Goal: Contribute content: Add original content to the website for others to see

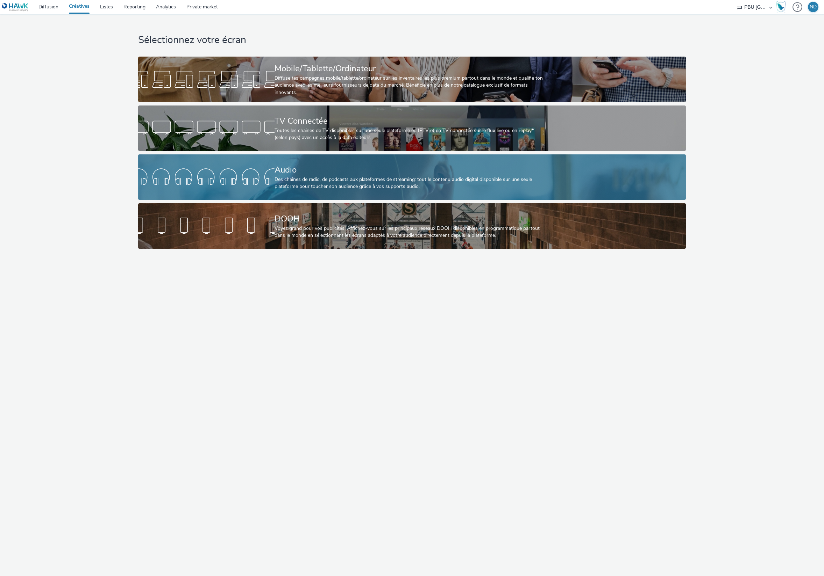
click at [412, 197] on div "Audio Des chaînes de radio, de podcasts aux plateformes de streaming: tout le c…" at bounding box center [410, 177] width 272 height 45
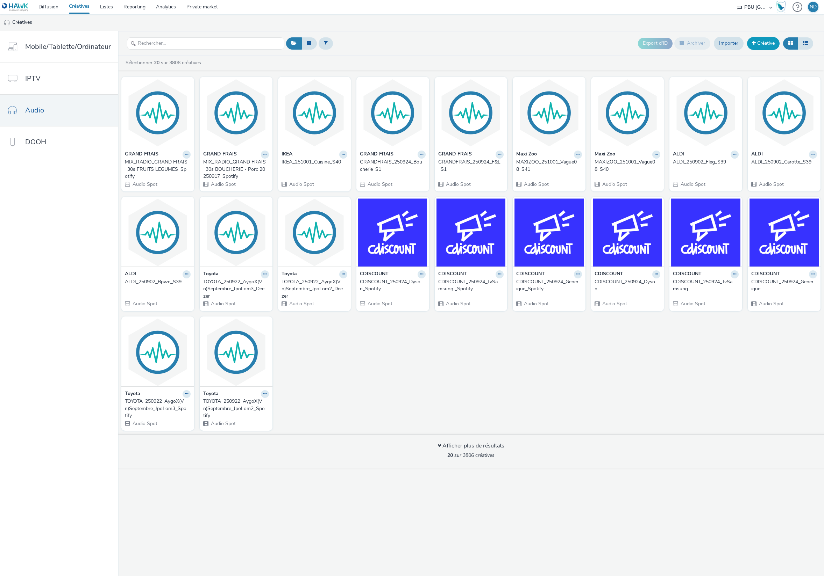
click at [761, 47] on link "Créative" at bounding box center [763, 43] width 33 height 13
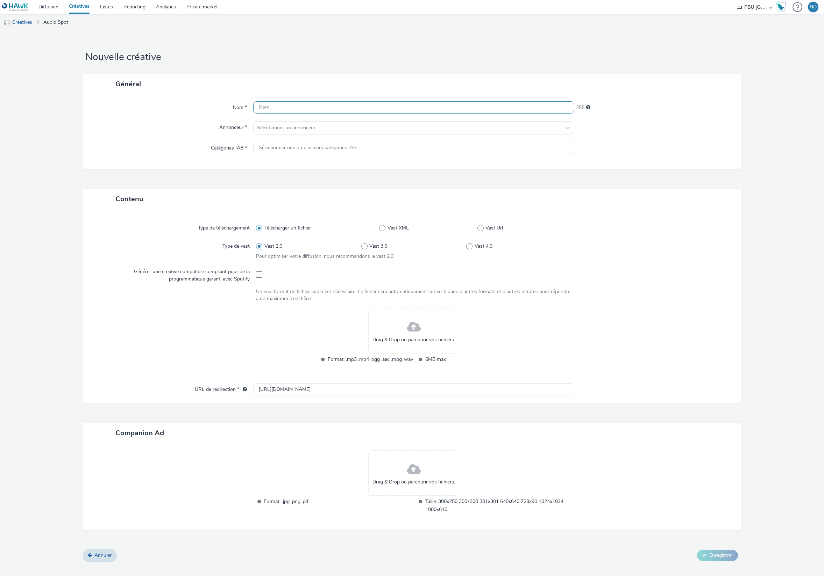
click at [315, 101] on input "text" at bounding box center [413, 107] width 321 height 12
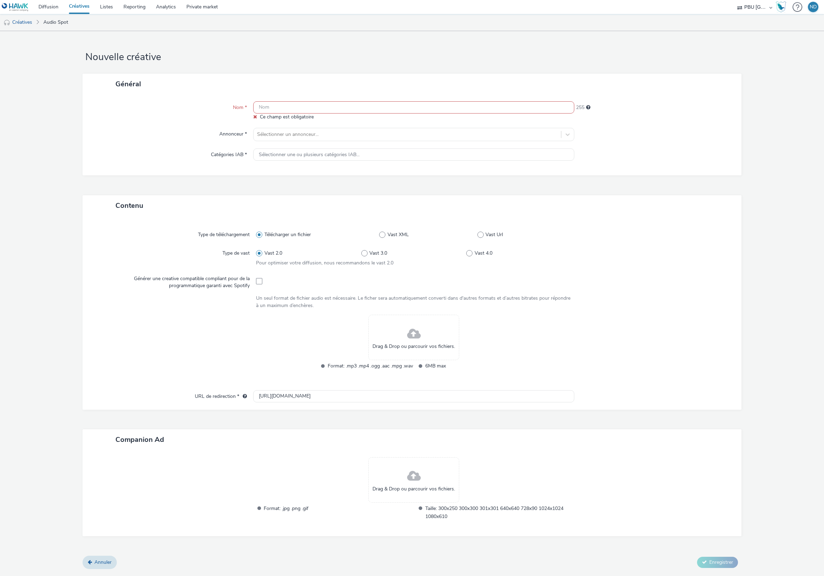
paste input "ALDI_250930_Fleg_S40"
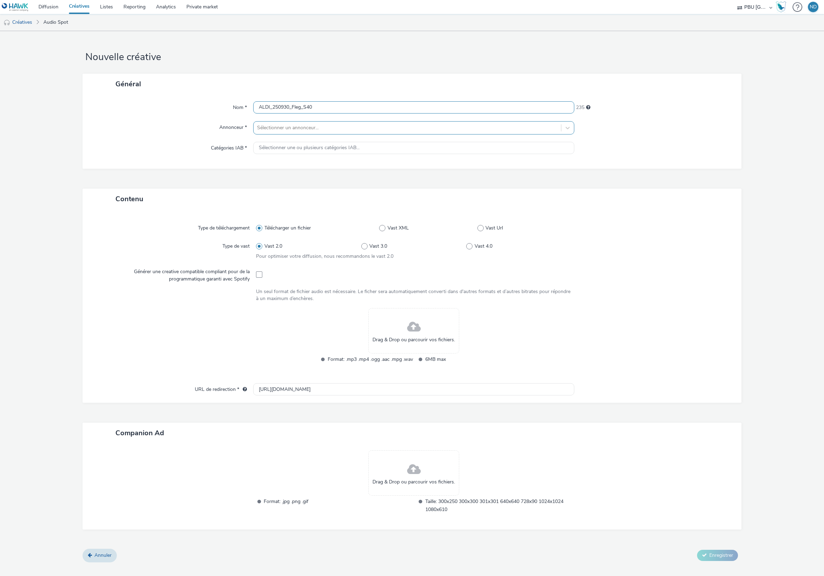
type input "ALDI_250930_Fleg_S40"
click at [286, 125] on div at bounding box center [407, 128] width 300 height 8
click at [294, 174] on span "ALDI" at bounding box center [292, 171] width 11 height 7
type input "[URL][DOMAIN_NAME]"
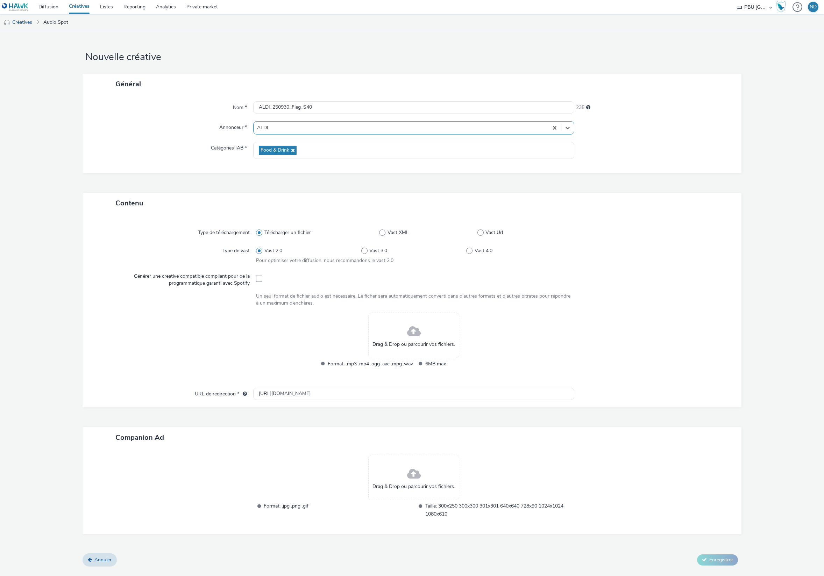
drag, startPoint x: 695, startPoint y: 0, endPoint x: 764, endPoint y: 25, distance: 73.2
click at [739, 59] on h1 "Nouvelle créative" at bounding box center [411, 57] width 659 height 13
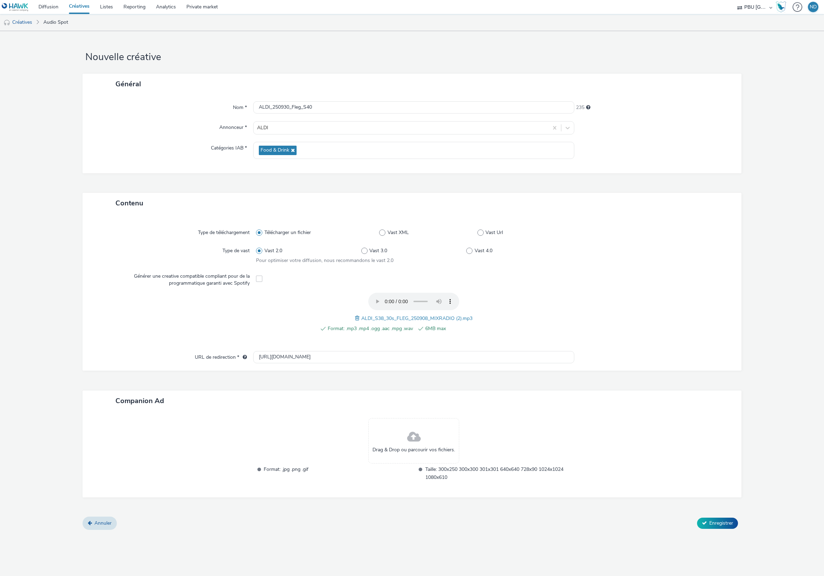
click at [512, 312] on div "Format: .mp3 .mp4 .ogg .aac .mpg .wav 6MB max ALDI_S38_30s_FLEG_250908_MIXRADIO…" at bounding box center [413, 316] width 315 height 47
click at [720, 522] on span "Enregistrer" at bounding box center [721, 523] width 24 height 7
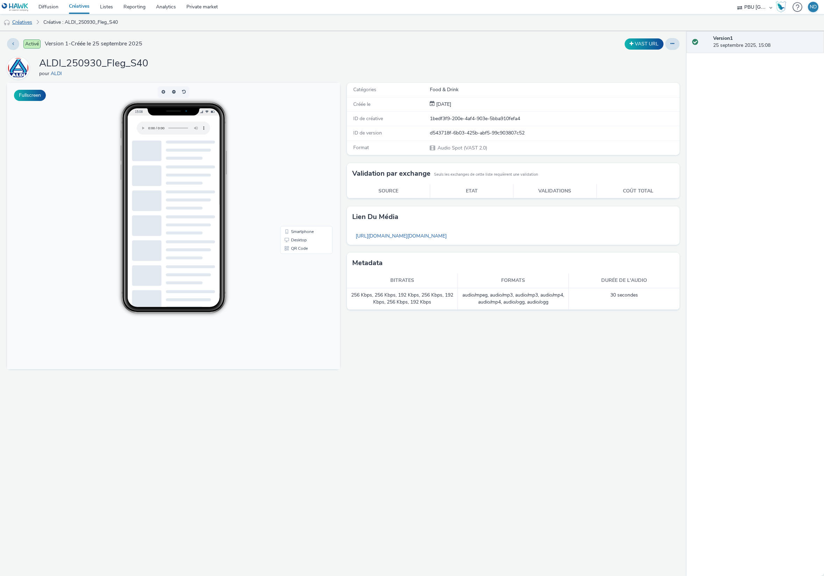
click at [25, 18] on link "Créatives" at bounding box center [18, 22] width 36 height 17
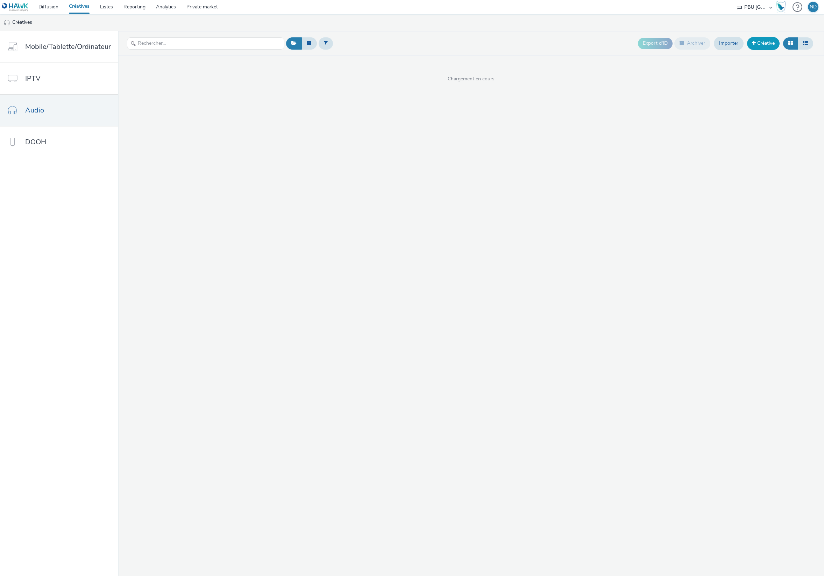
click at [757, 44] on link "Créative" at bounding box center [763, 43] width 33 height 13
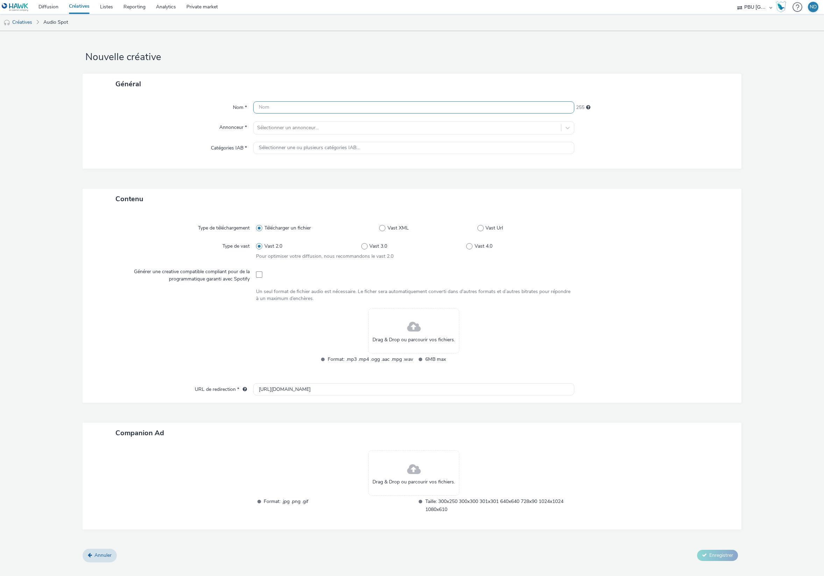
click at [311, 107] on input "text" at bounding box center [413, 107] width 321 height 12
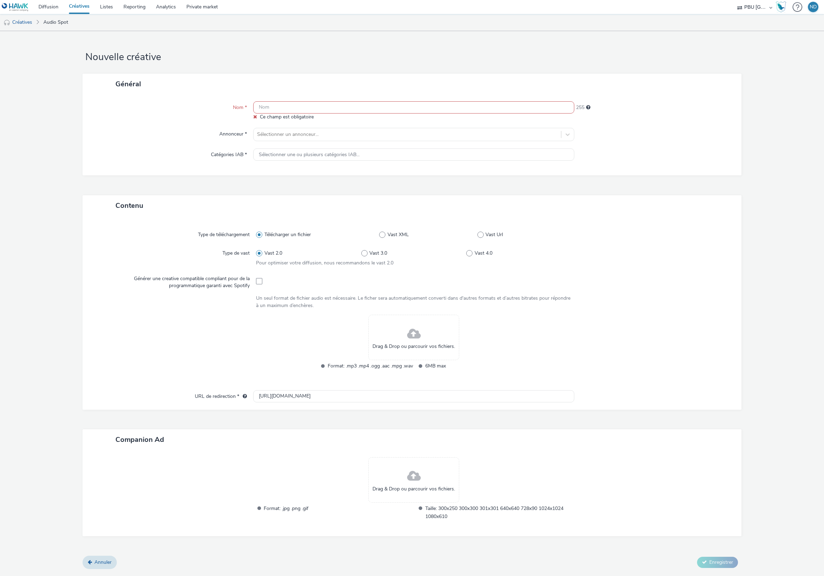
click at [363, 108] on input "text" at bounding box center [413, 107] width 321 height 12
paste input "ALDI_250930_Pdt_S40"
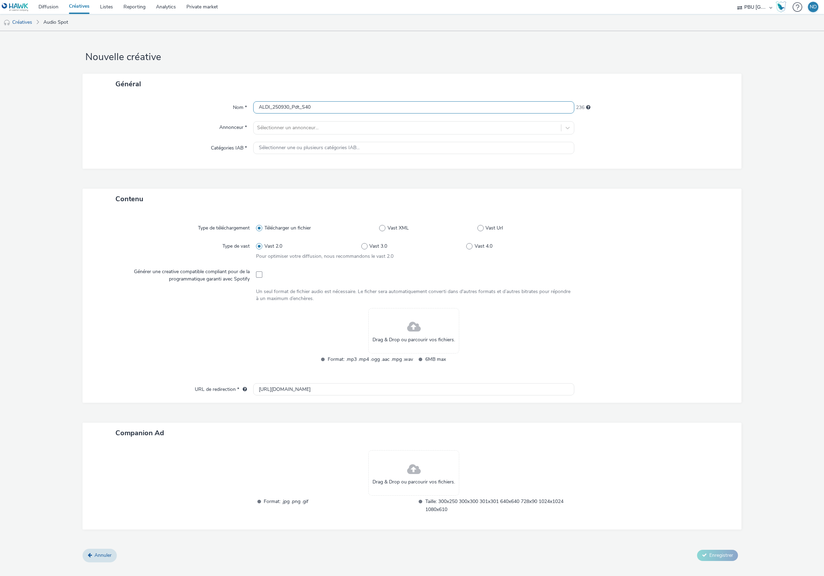
click at [300, 109] on input "ALDI_250930_Pdt_S40" at bounding box center [413, 107] width 321 height 12
type input "ALDI_250930_PDT_S40"
click at [375, 66] on form "Nouvelle créative Général Nom * ALDI_250930_PDT_S40 236 Annonceur * Sélectionne…" at bounding box center [412, 299] width 824 height 537
click at [327, 124] on div at bounding box center [407, 128] width 300 height 8
click at [327, 178] on li "ALDI" at bounding box center [413, 170] width 321 height 23
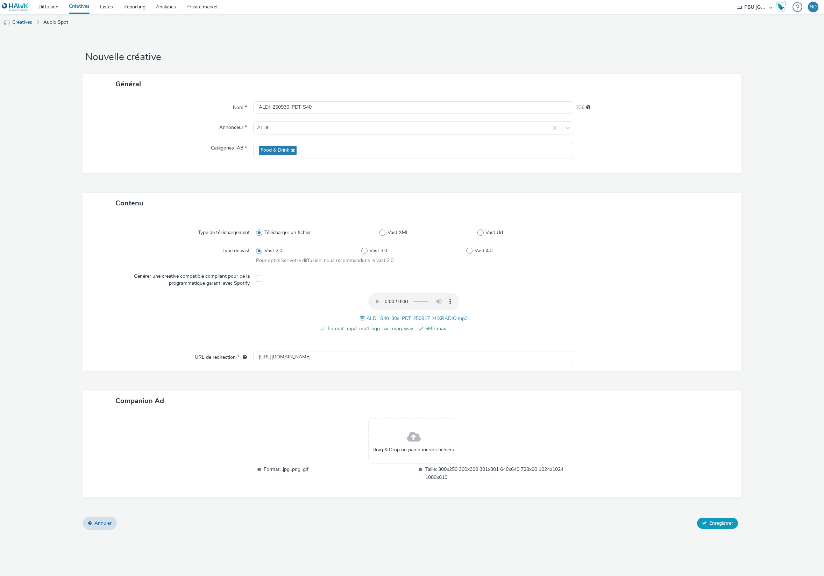
click at [719, 522] on span "Enregistrer" at bounding box center [721, 523] width 24 height 7
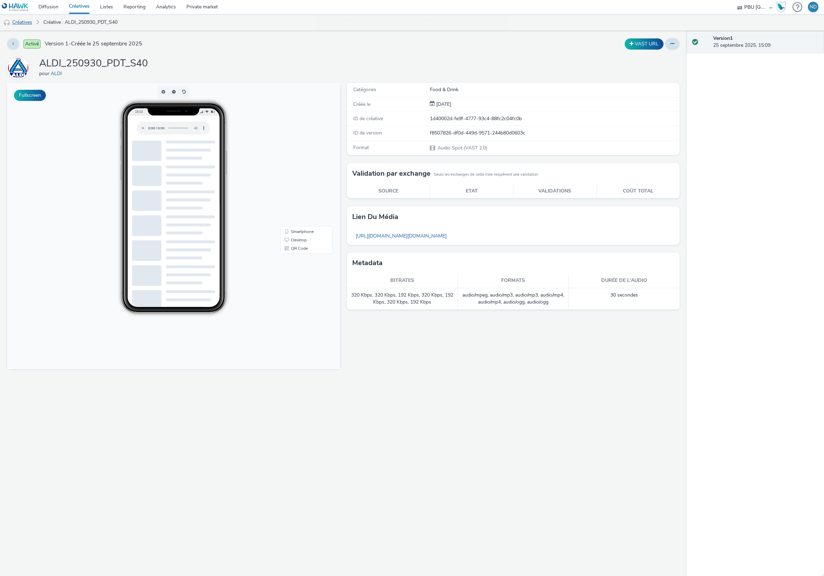
click at [23, 21] on link "Créatives" at bounding box center [18, 22] width 36 height 17
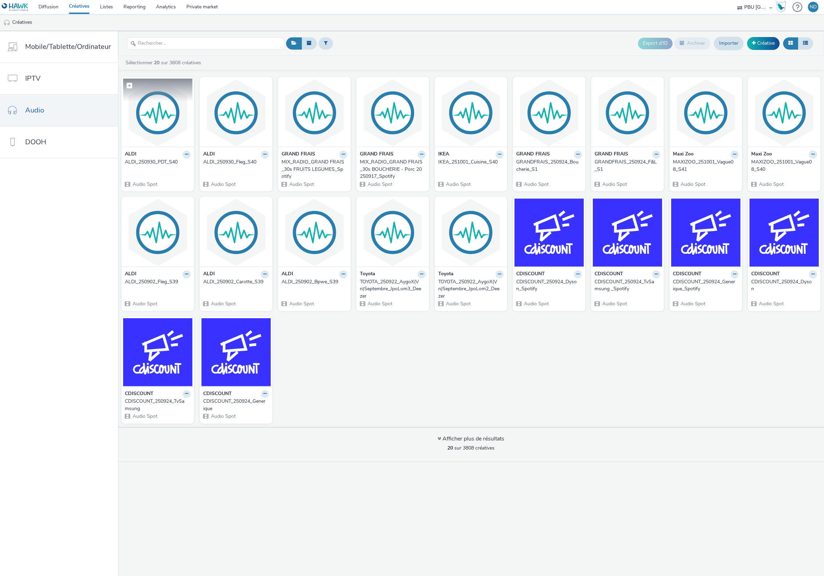
click at [170, 102] on img at bounding box center [157, 113] width 69 height 68
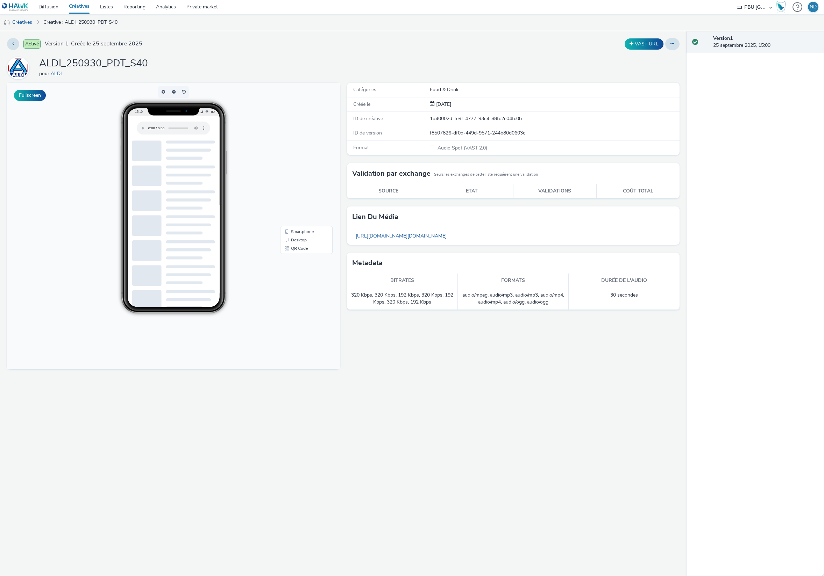
click at [450, 235] on link "[URL][DOMAIN_NAME][DOMAIN_NAME]" at bounding box center [401, 236] width 98 height 14
click at [28, 21] on link "Créatives" at bounding box center [18, 22] width 36 height 17
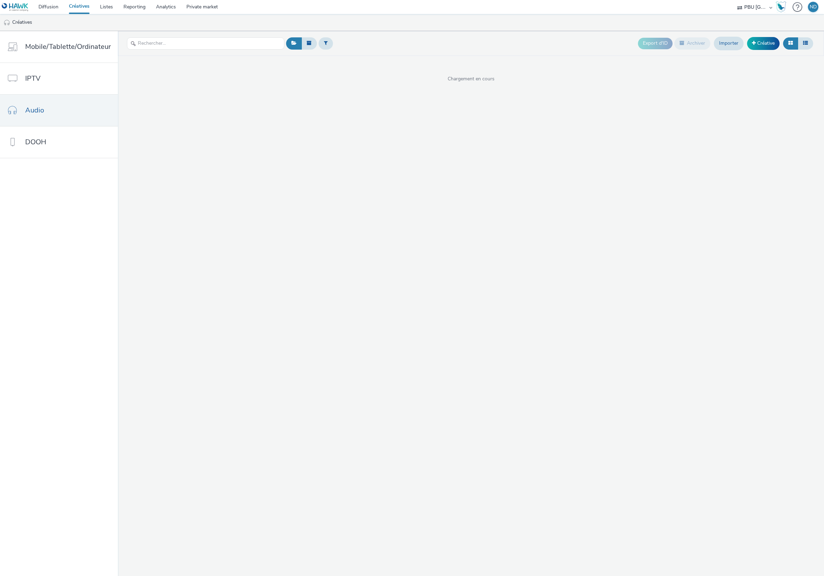
click at [765, 31] on div "Créatives" at bounding box center [412, 22] width 824 height 17
click at [760, 40] on link "Créative" at bounding box center [763, 43] width 33 height 13
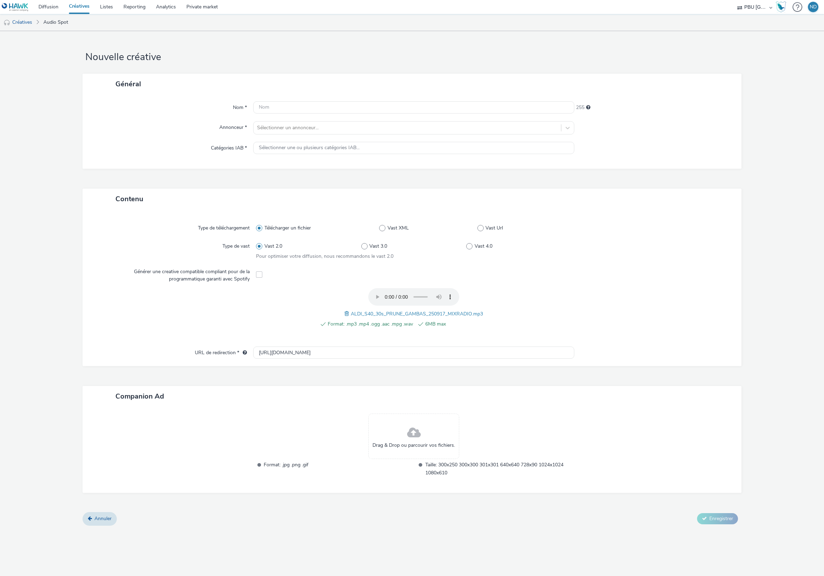
click at [296, 98] on div "Nom * 255 Annonceur * Sélectionner un annonceur... Catégories IAB * Sélectionne…" at bounding box center [411, 131] width 659 height 74
click at [268, 107] on input "text" at bounding box center [413, 107] width 321 height 12
paste input "ALDI_250930_Bpwe_S40"
click at [304, 106] on input "ALDI_250930_Bpwe_S40" at bounding box center [413, 107] width 321 height 12
type input "ALDI_250930_BPWE_S40"
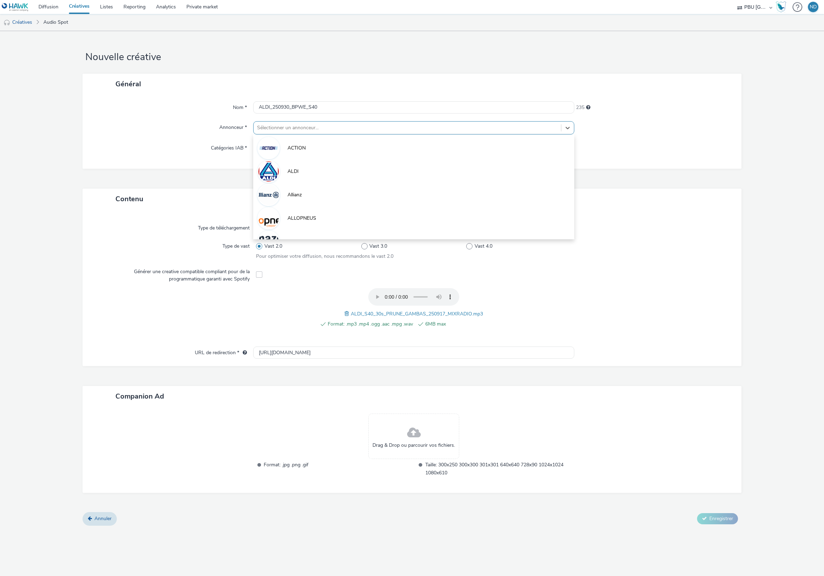
click at [294, 123] on div "Sélectionner un annonceur..." at bounding box center [406, 127] width 307 height 11
click at [298, 172] on span "ALDI" at bounding box center [292, 171] width 11 height 7
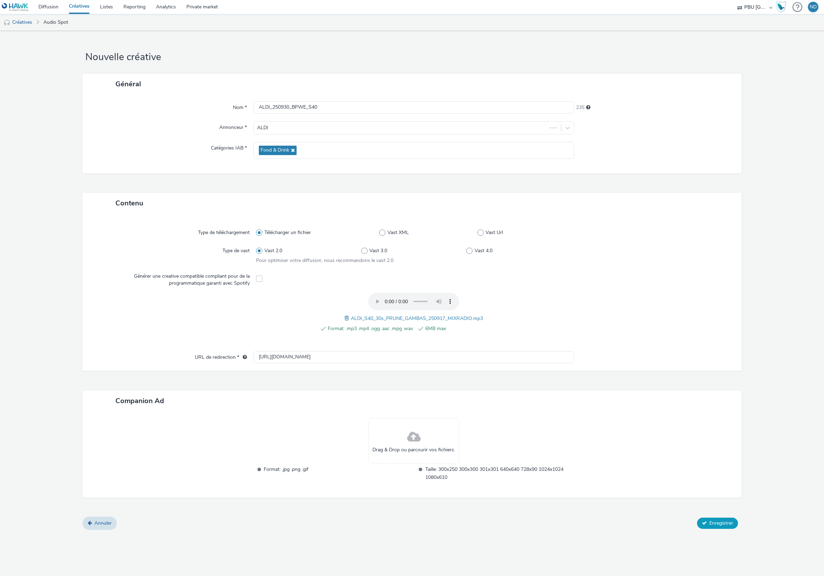
click at [723, 525] on span "Enregistrer" at bounding box center [721, 523] width 24 height 7
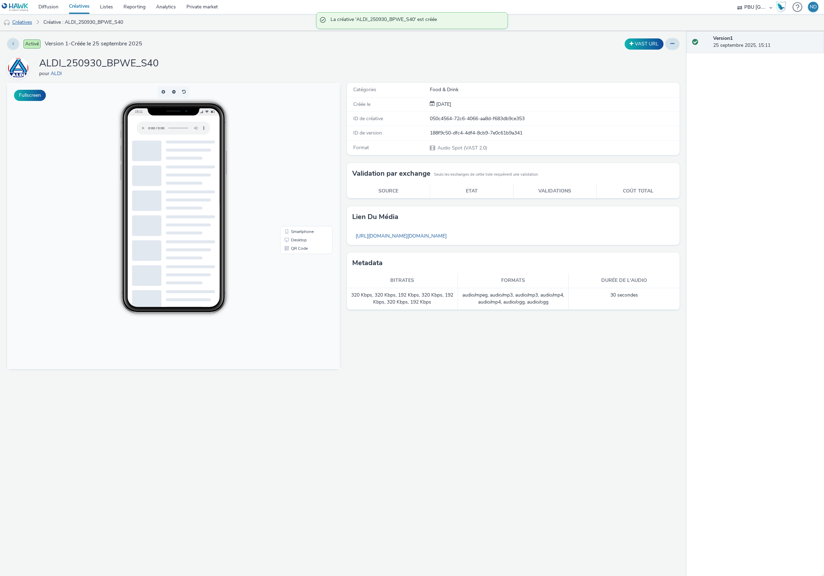
click at [29, 21] on link "Créatives" at bounding box center [18, 22] width 36 height 17
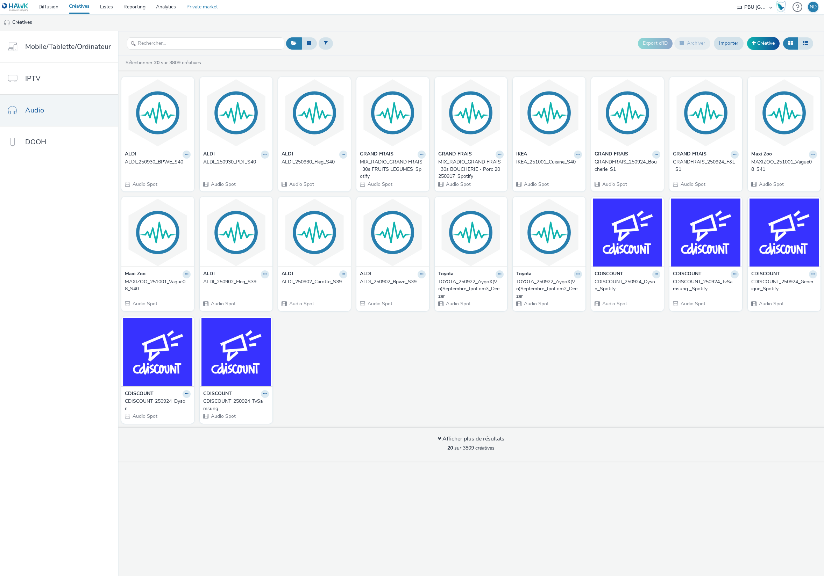
click at [195, 8] on link "Private market" at bounding box center [202, 7] width 42 height 14
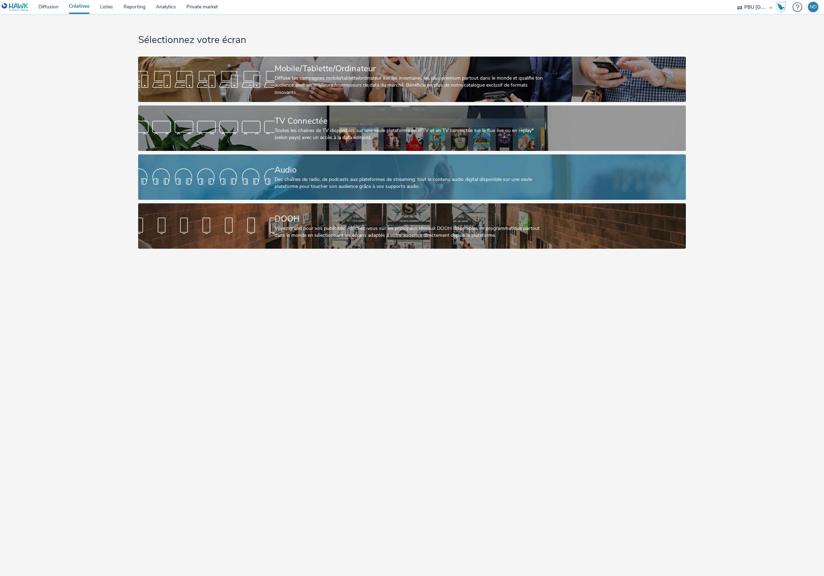
click at [415, 177] on div "Des chaînes de radio, de podcasts aux plateformes de streaming: tout le contenu…" at bounding box center [410, 183] width 272 height 14
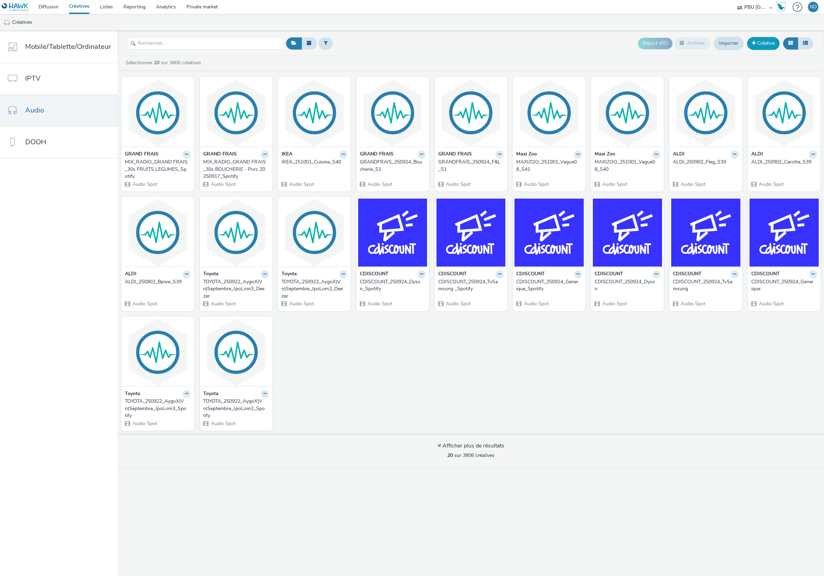
click at [767, 38] on link "Créative" at bounding box center [763, 43] width 33 height 13
